Goal: Information Seeking & Learning: Find specific page/section

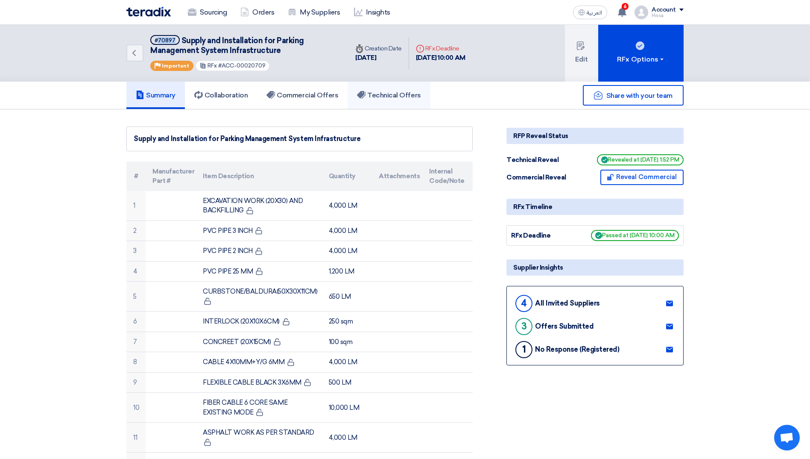
click at [371, 97] on h5 "Technical Offers" at bounding box center [389, 95] width 64 height 9
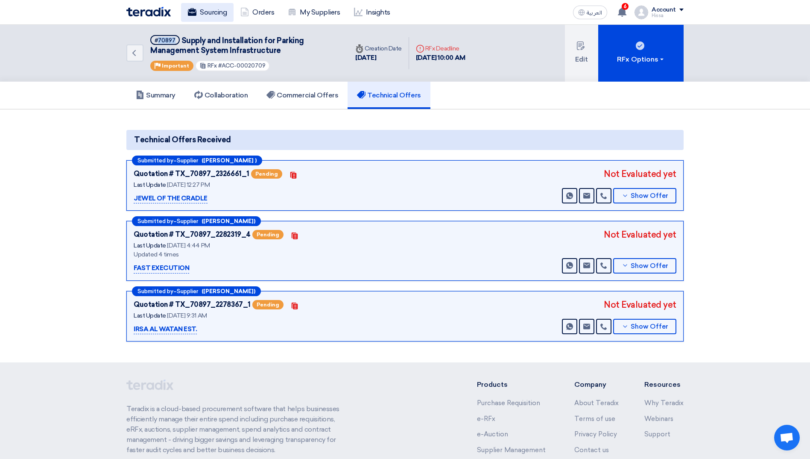
click at [203, 8] on link "Sourcing" at bounding box center [207, 12] width 53 height 19
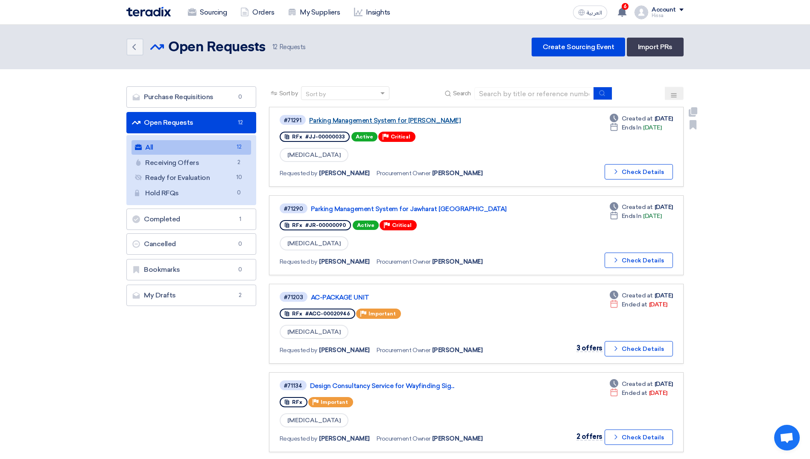
click at [416, 118] on link "Parking Management System for [PERSON_NAME]" at bounding box center [416, 121] width 214 height 8
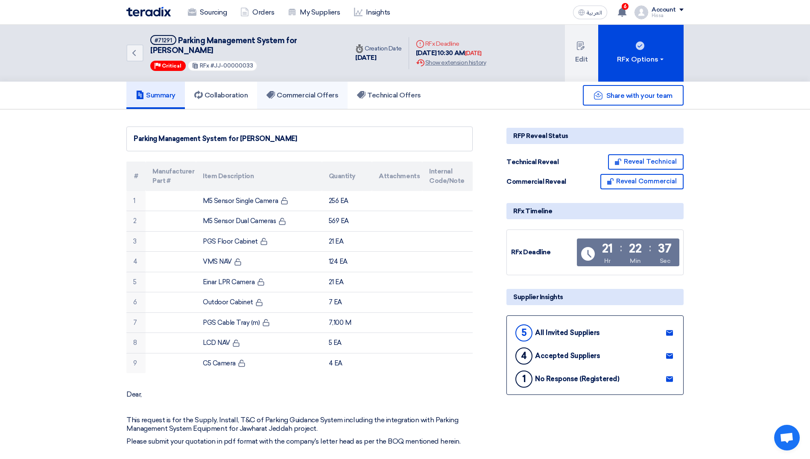
click at [275, 97] on use at bounding box center [271, 95] width 9 height 8
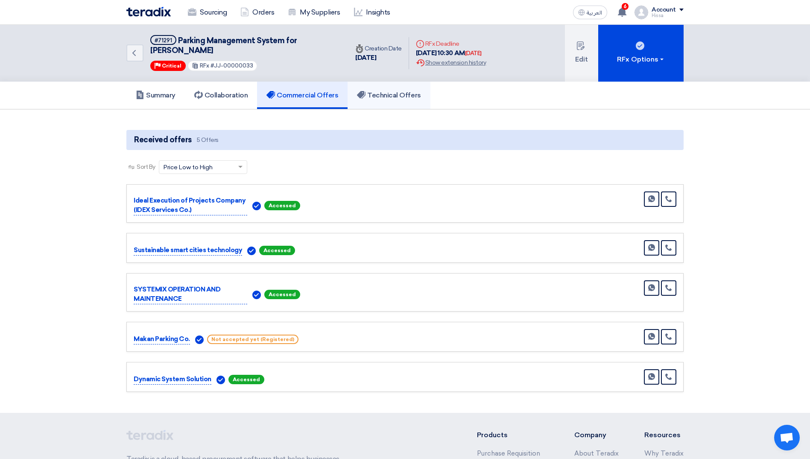
click at [387, 97] on h5 "Technical Offers" at bounding box center [389, 95] width 64 height 9
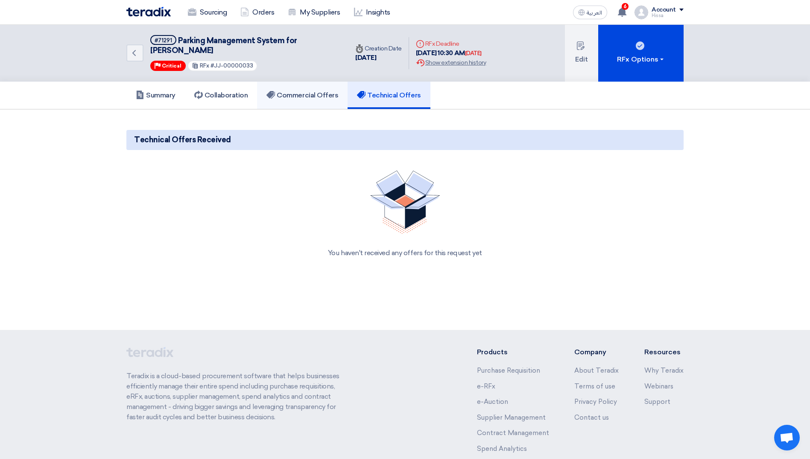
click at [327, 94] on h5 "Commercial Offers" at bounding box center [303, 95] width 72 height 9
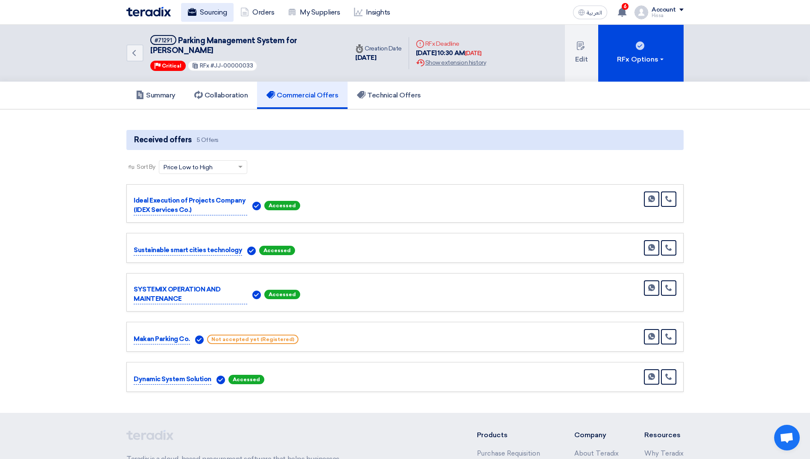
click at [207, 6] on link "Sourcing" at bounding box center [207, 12] width 53 height 19
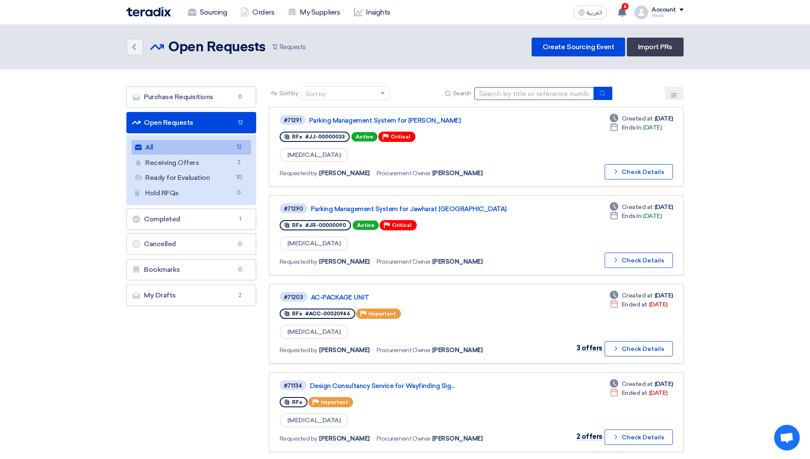
click at [516, 94] on input at bounding box center [535, 93] width 120 height 13
type input "t"
type input "roof"
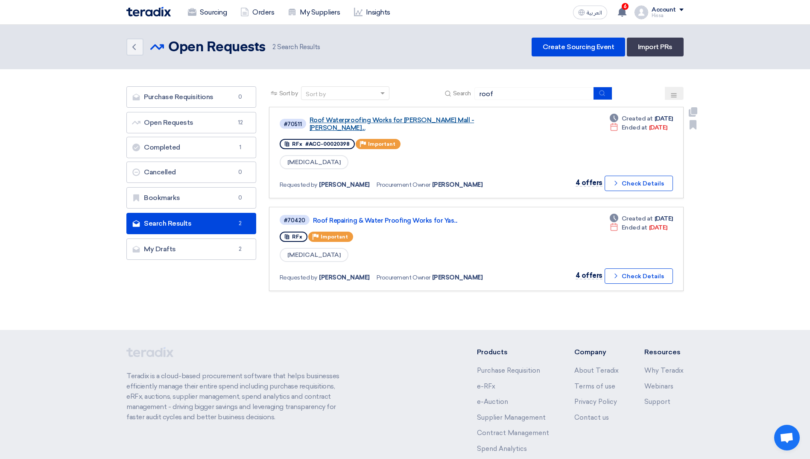
click at [411, 120] on link "Roof Waterproofing Works for [PERSON_NAME] Mall - [PERSON_NAME]..." at bounding box center [417, 123] width 214 height 15
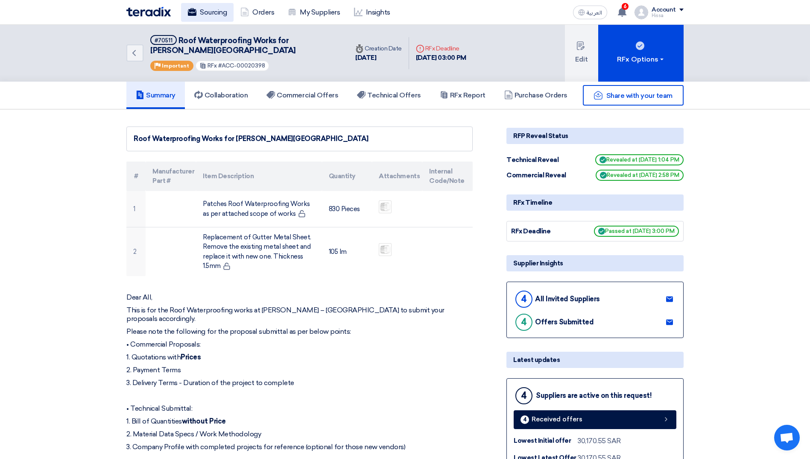
click at [197, 15] on link "Sourcing" at bounding box center [207, 12] width 53 height 19
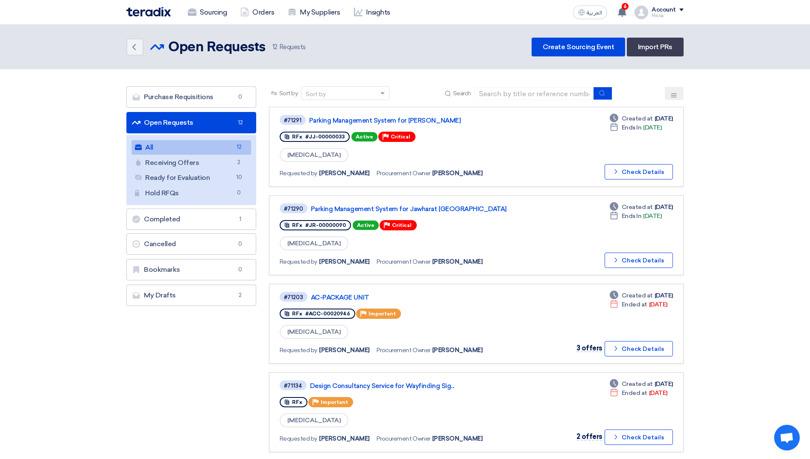
click at [558, 86] on div "Sort by Sort by Search" at bounding box center [476, 96] width 415 height 21
click at [557, 92] on input at bounding box center [535, 93] width 120 height 13
type input "roof"
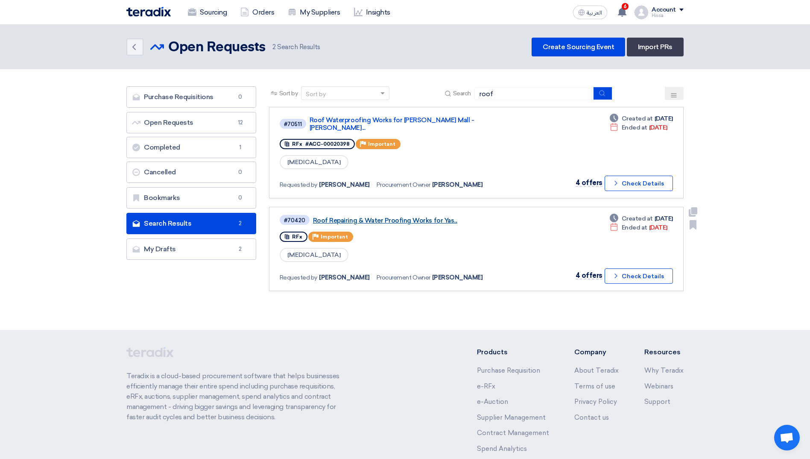
click at [429, 217] on link "Roof Repairing & Water Proofing Works for Yas..." at bounding box center [420, 221] width 214 height 8
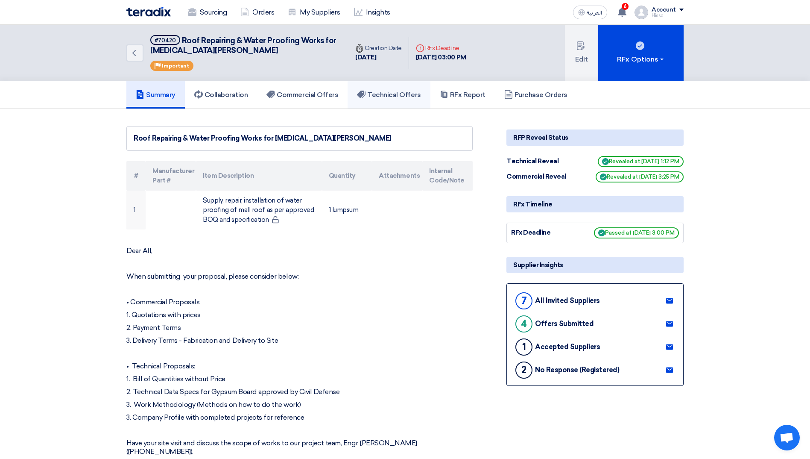
click at [386, 94] on h5 "Technical Offers" at bounding box center [389, 95] width 64 height 9
